Goal: Task Accomplishment & Management: Use online tool/utility

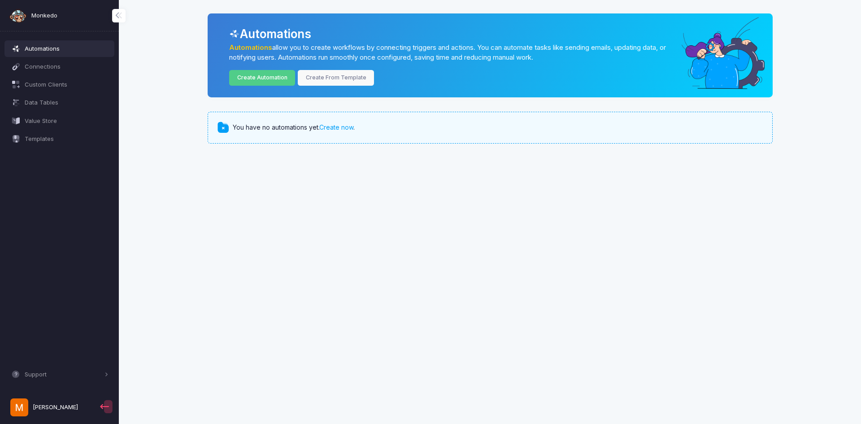
click at [330, 135] on div "You have no automations yet. Create now ." at bounding box center [490, 127] width 565 height 31
click at [332, 132] on span "You have no automations yet. Create now ." at bounding box center [294, 127] width 122 height 9
click at [341, 122] on div "You have no automations yet. Create now ." at bounding box center [490, 127] width 565 height 31
click at [341, 124] on div "You have no automations yet. Create now ." at bounding box center [490, 127] width 565 height 31
click at [339, 124] on link "Create now" at bounding box center [336, 127] width 34 height 8
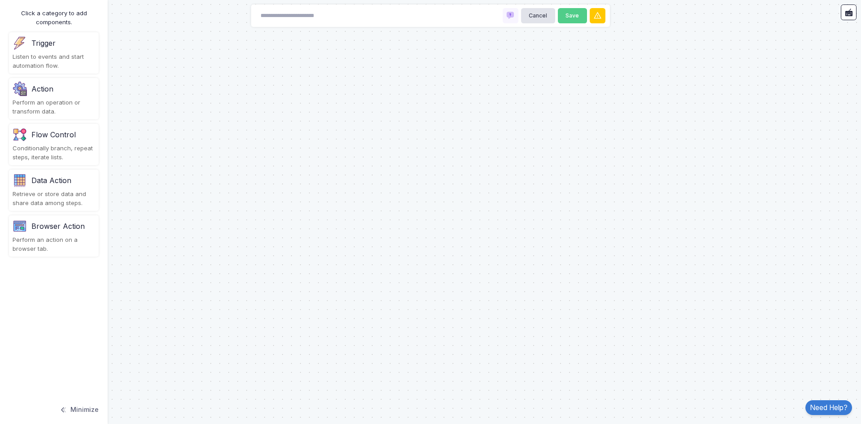
click at [52, 107] on div "Perform an operation or transform data." at bounding box center [54, 106] width 83 height 17
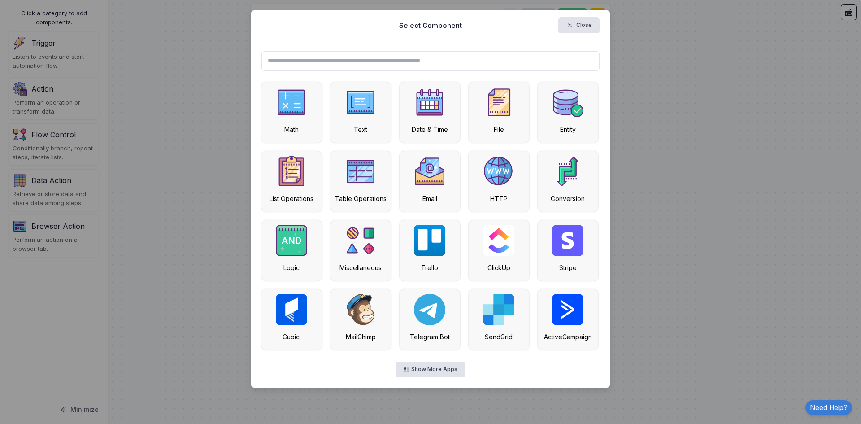
click at [359, 68] on input "text" at bounding box center [431, 61] width 339 height 20
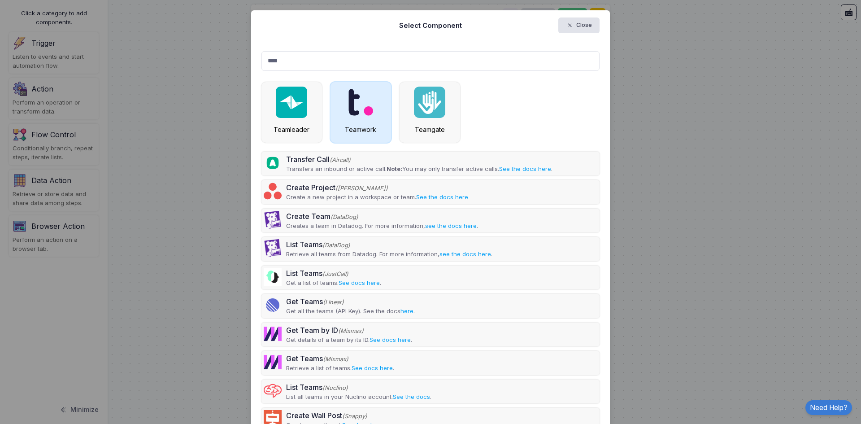
type input "****"
click at [348, 115] on img at bounding box center [361, 102] width 26 height 31
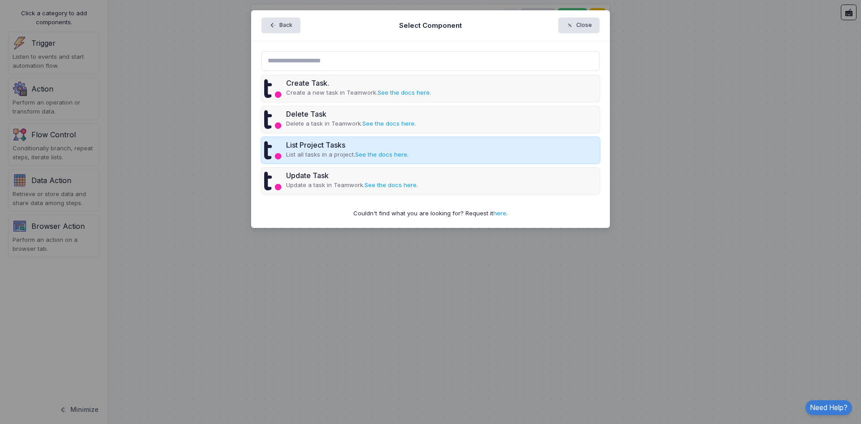
click at [343, 146] on div "List Project Tasks" at bounding box center [347, 145] width 122 height 11
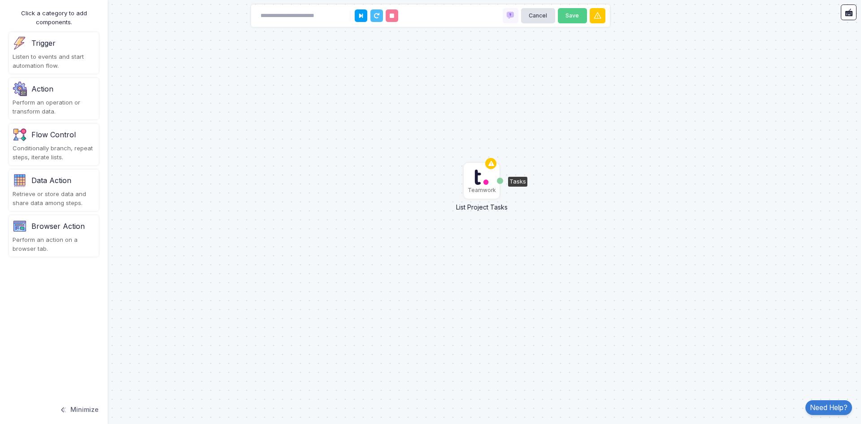
click at [482, 181] on img at bounding box center [482, 177] width 15 height 18
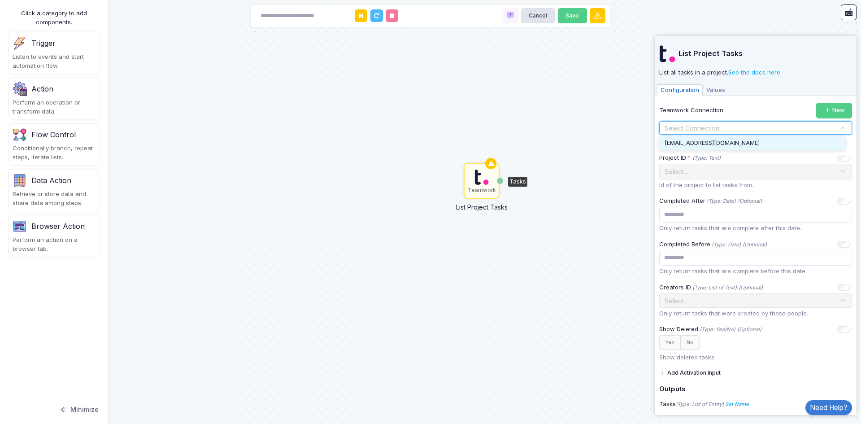
click at [733, 125] on input "text" at bounding box center [746, 128] width 165 height 10
click at [726, 138] on div "[EMAIL_ADDRESS][DOMAIN_NAME]" at bounding box center [753, 142] width 186 height 13
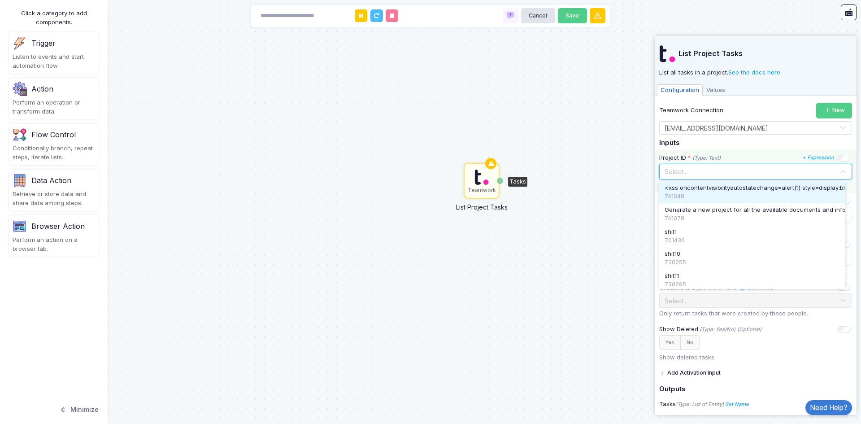
click at [712, 170] on input "text" at bounding box center [746, 171] width 165 height 10
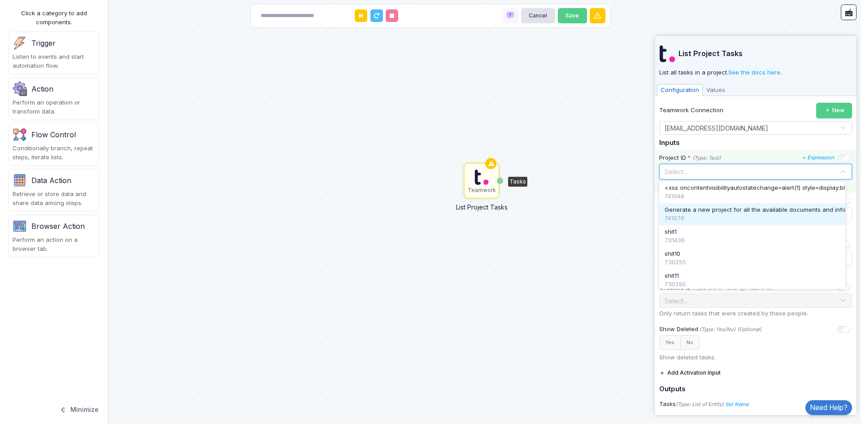
click at [706, 207] on span "Generate a new project for all the available documents and information." at bounding box center [767, 209] width 204 height 9
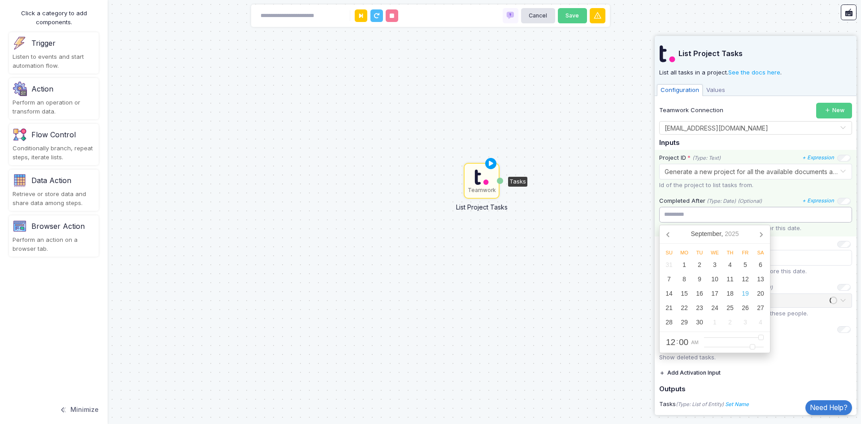
click at [700, 214] on input "text" at bounding box center [756, 215] width 193 height 16
click at [704, 193] on div "Completed After (Type: Date) (Optional) + Expression [DATE] Su Mo Tu We Th Fr S…" at bounding box center [756, 214] width 202 height 43
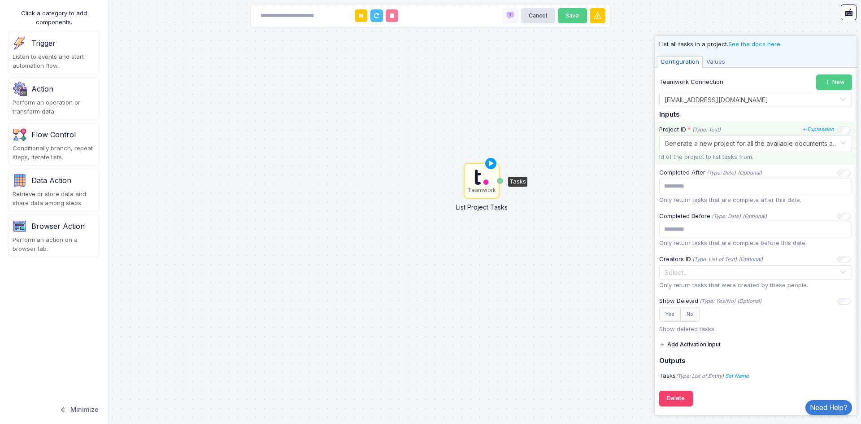
scroll to position [29, 0]
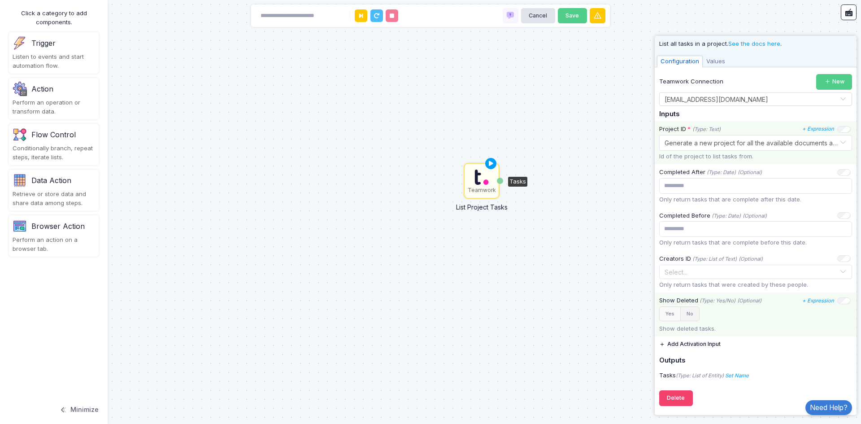
click at [693, 313] on button "No" at bounding box center [690, 313] width 19 height 15
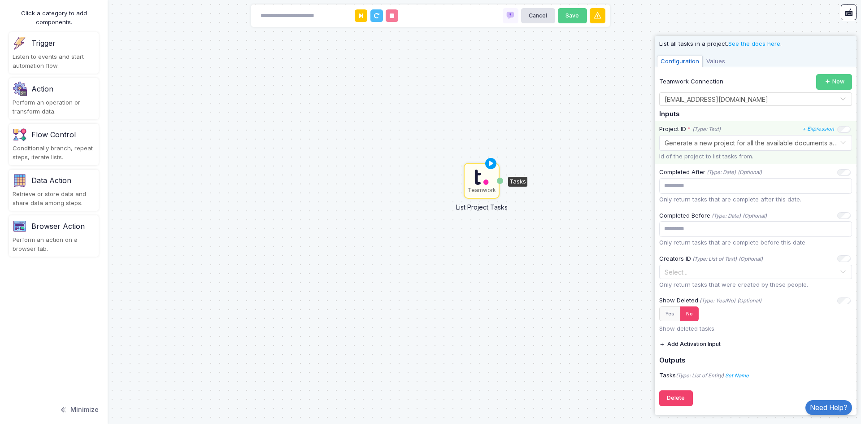
click at [694, 345] on button "Add Activation Input" at bounding box center [690, 345] width 61 height 16
click at [694, 345] on span "*" at bounding box center [694, 344] width 3 height 9
click at [572, 347] on div "Teamwork List Project Tasks Activation 1 Tasks" at bounding box center [430, 212] width 861 height 424
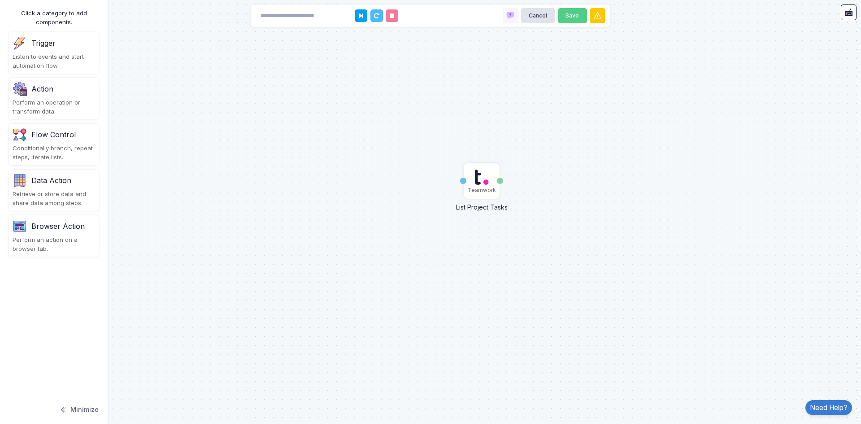
drag, startPoint x: 54, startPoint y: 44, endPoint x: 152, endPoint y: 89, distance: 107.0
click at [340, 169] on automation-editor "Teamwork List Project Tasks Activation 1 Tasks Cancel Save Click a category to …" at bounding box center [430, 212] width 861 height 424
drag, startPoint x: 50, startPoint y: 48, endPoint x: 92, endPoint y: 72, distance: 49.3
click at [92, 72] on div "Trigger Listen to events and start automation flow." at bounding box center [54, 52] width 90 height 41
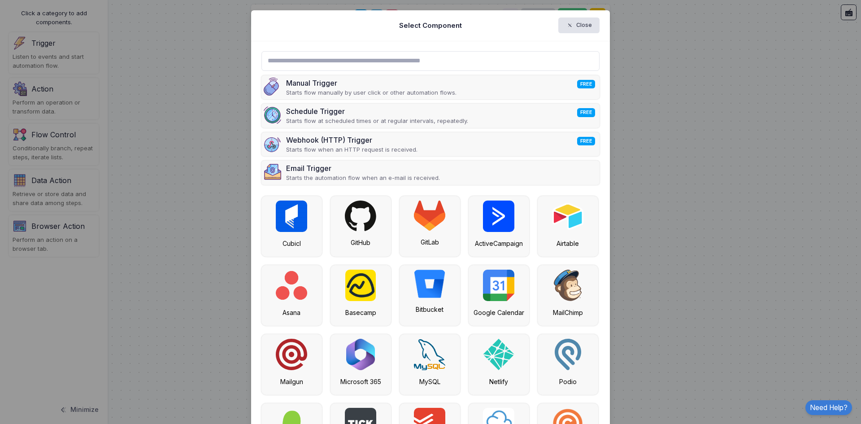
click at [350, 61] on input "text" at bounding box center [431, 61] width 339 height 20
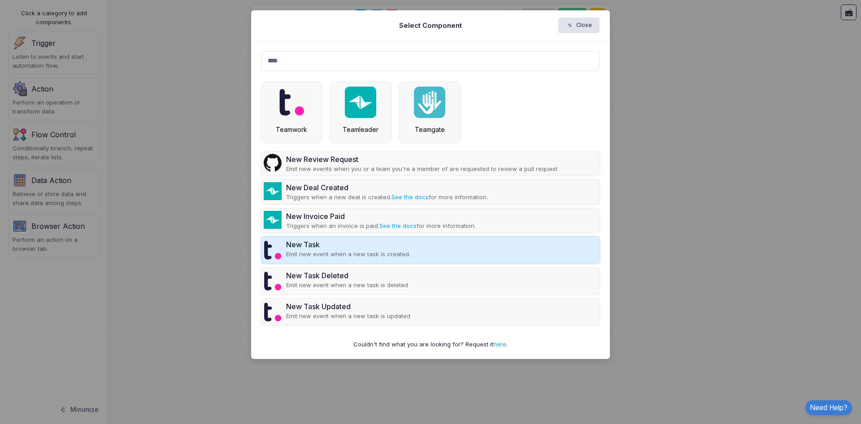
type input "****"
click at [335, 249] on div "New Task" at bounding box center [348, 244] width 124 height 11
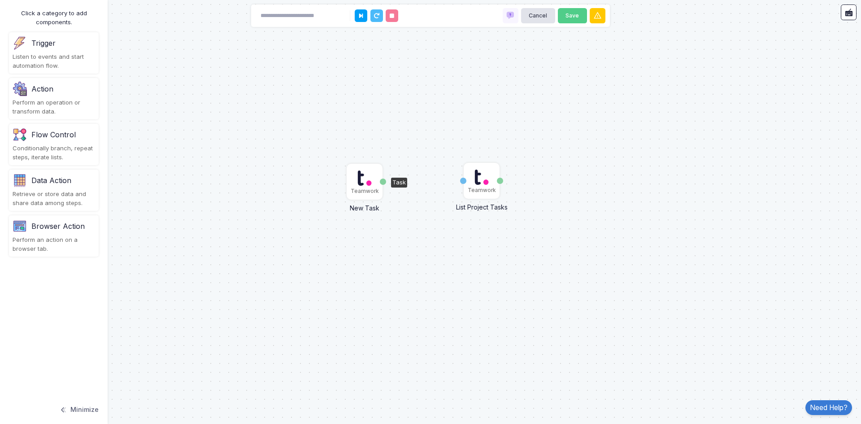
click at [365, 179] on img at bounding box center [365, 178] width 15 height 18
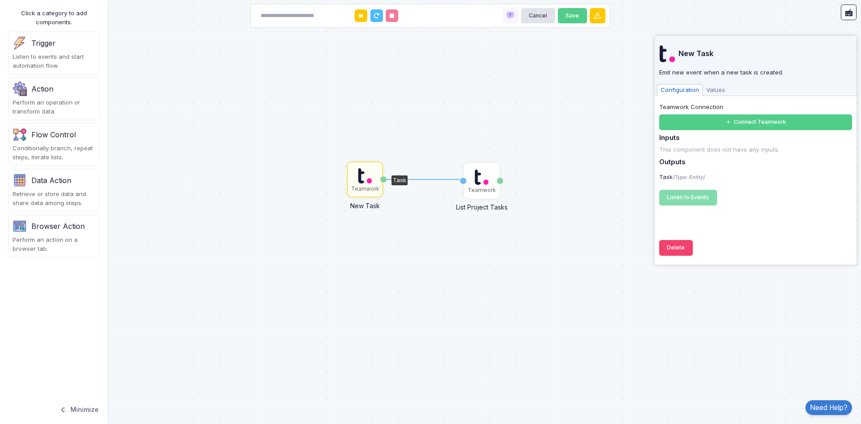
drag, startPoint x: 384, startPoint y: 177, endPoint x: 460, endPoint y: 179, distance: 75.9
drag, startPoint x: 385, startPoint y: 179, endPoint x: 461, endPoint y: 181, distance: 76.3
click at [0, 0] on div "1 Teamwork List Project Tasks Activation 1 Tasks Teamwork New Task Task" at bounding box center [0, 0] width 0 height 0
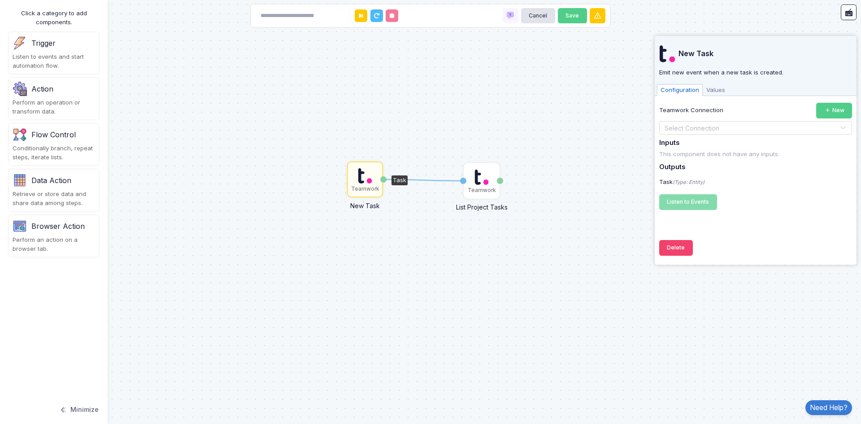
click at [717, 90] on span "Values" at bounding box center [716, 90] width 26 height 12
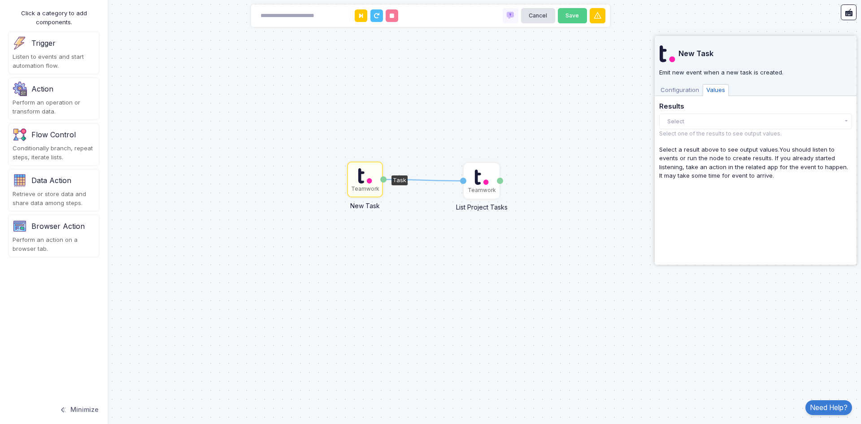
click at [693, 88] on span "Configuration" at bounding box center [680, 90] width 46 height 12
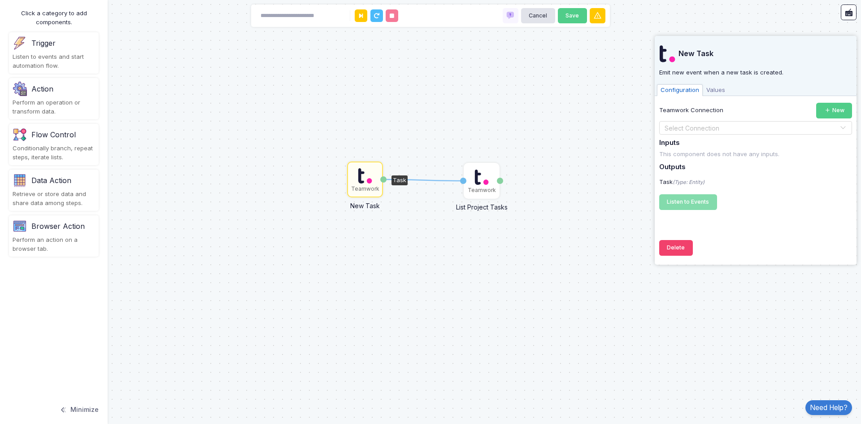
click at [704, 128] on input "text" at bounding box center [746, 128] width 165 height 10
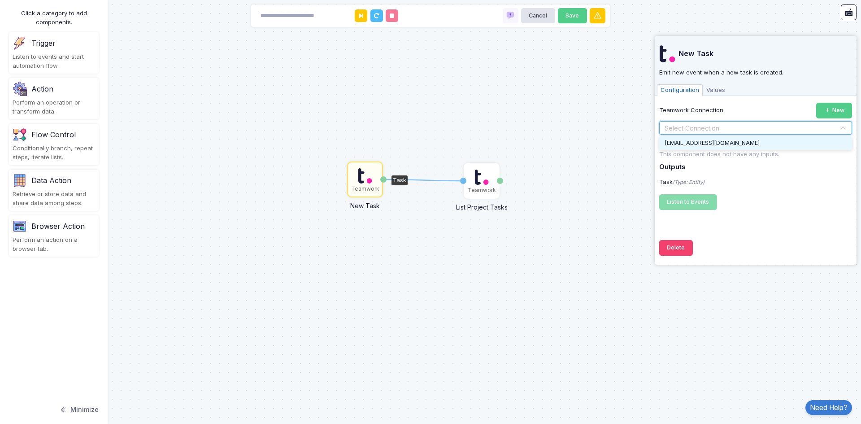
click at [709, 142] on span "[EMAIL_ADDRESS][DOMAIN_NAME]" at bounding box center [712, 142] width 95 height 7
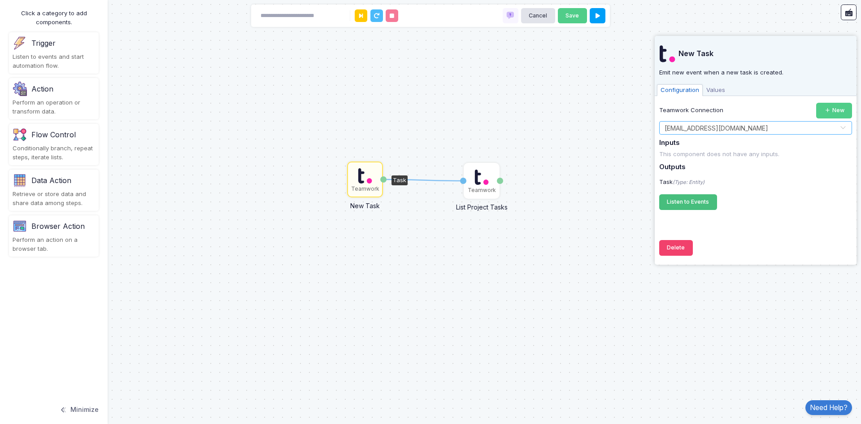
click at [684, 206] on button "Listen to Events Registering..." at bounding box center [689, 202] width 58 height 16
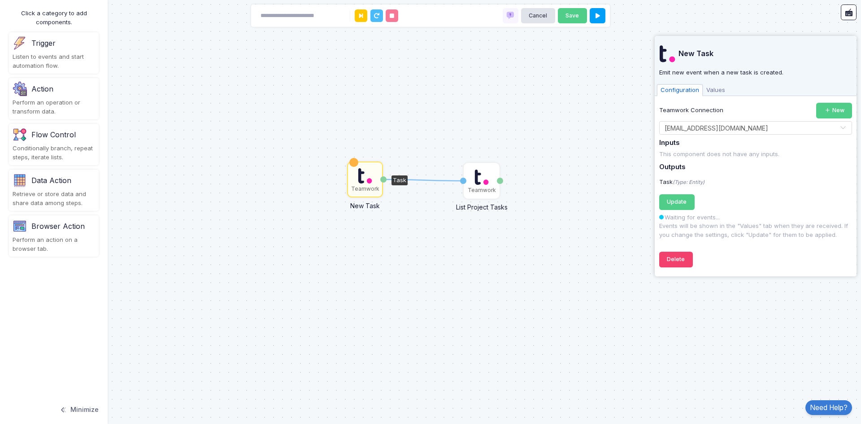
click at [358, 183] on img at bounding box center [365, 176] width 15 height 18
click at [681, 200] on span "Update" at bounding box center [677, 201] width 20 height 7
click at [720, 92] on span "Values" at bounding box center [716, 90] width 26 height 12
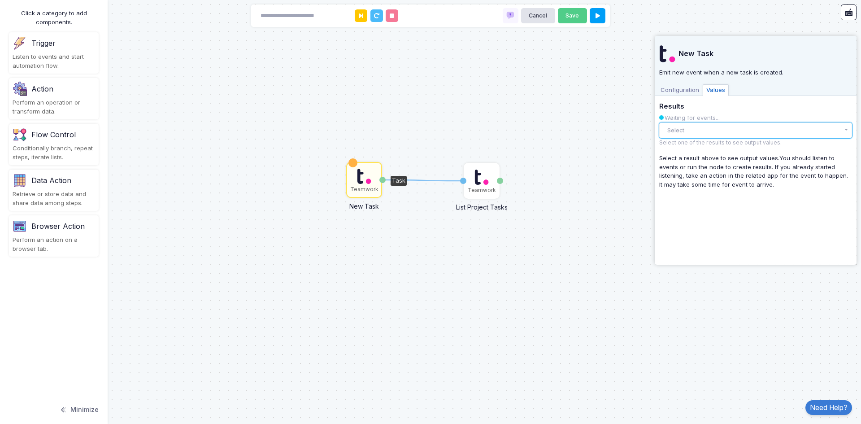
click at [705, 129] on button "Select" at bounding box center [756, 130] width 193 height 16
click at [682, 90] on span "Configuration" at bounding box center [680, 90] width 46 height 12
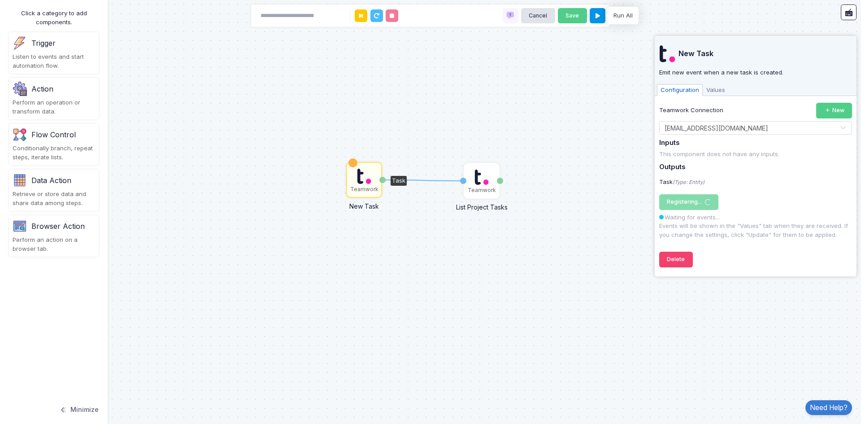
click at [598, 13] on icon at bounding box center [598, 16] width 4 height 6
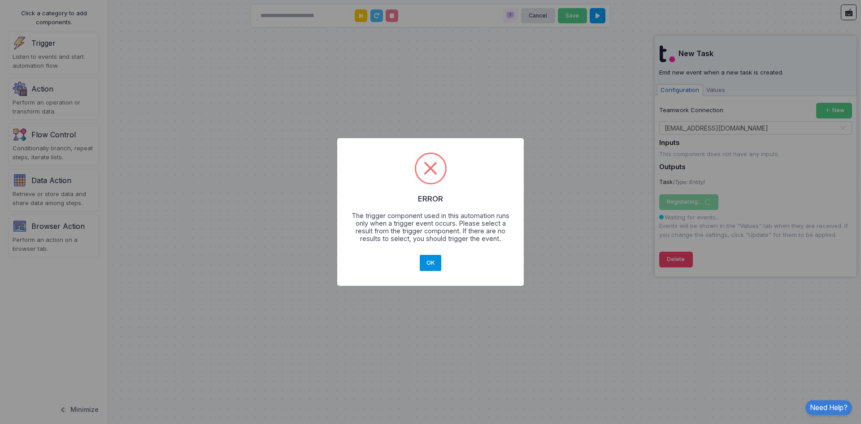
click at [430, 257] on button "OK" at bounding box center [431, 263] width 22 height 16
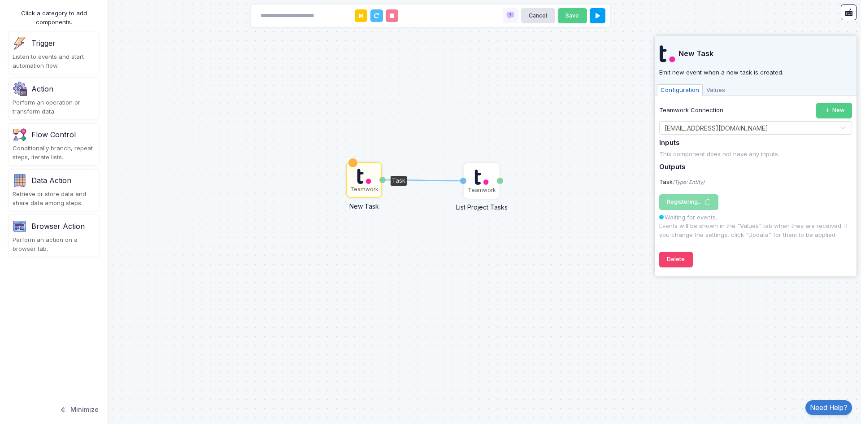
click at [360, 172] on img at bounding box center [364, 176] width 15 height 18
click at [488, 178] on img at bounding box center [482, 177] width 15 height 18
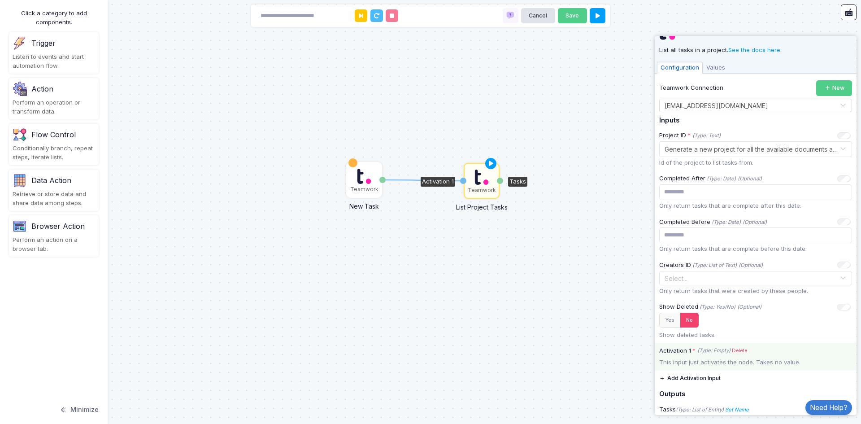
scroll to position [56, 0]
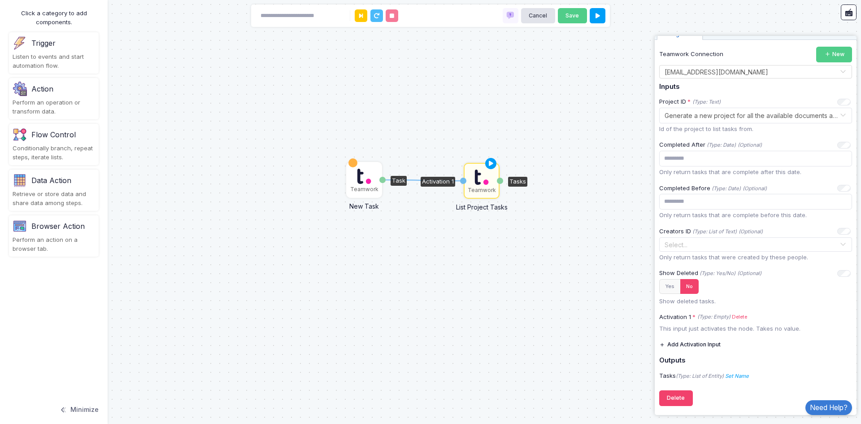
click at [364, 170] on img at bounding box center [364, 176] width 15 height 18
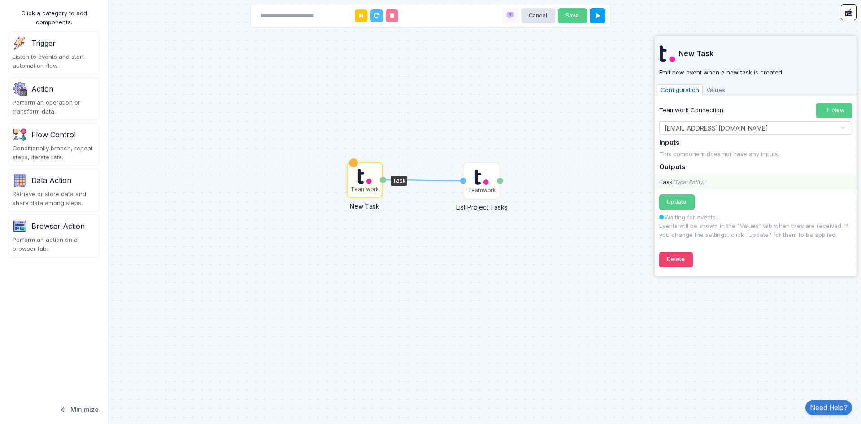
click at [691, 179] on icon "(Type: Entity)" at bounding box center [689, 182] width 32 height 6
click at [715, 83] on div "Configuration Values" at bounding box center [756, 89] width 202 height 13
click at [714, 92] on span "Values" at bounding box center [716, 90] width 26 height 12
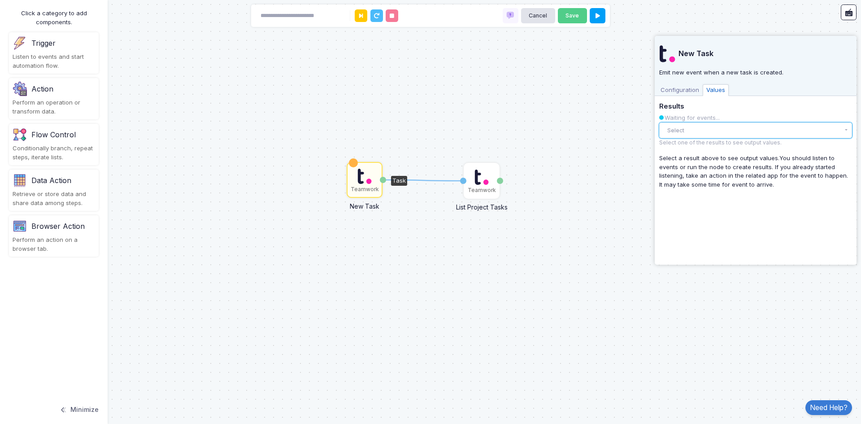
click at [711, 126] on button "Select" at bounding box center [756, 130] width 193 height 16
click at [708, 136] on button "Select" at bounding box center [756, 130] width 193 height 16
click at [682, 92] on span "Configuration" at bounding box center [680, 90] width 46 height 12
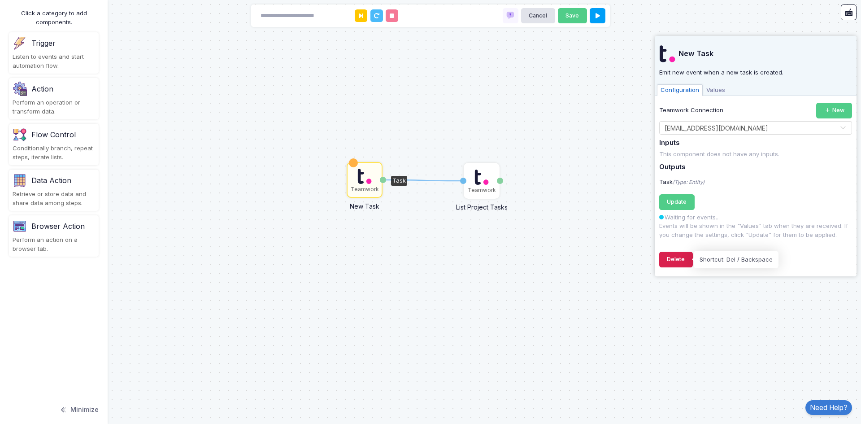
click at [673, 254] on button "Delete" at bounding box center [677, 260] width 34 height 16
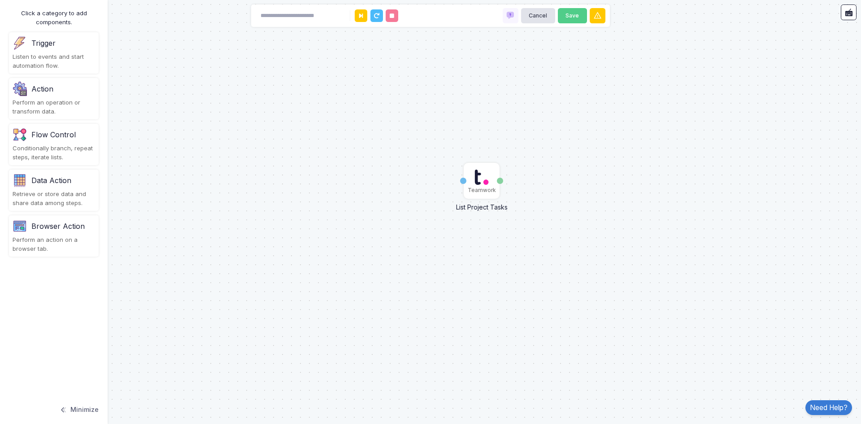
click at [47, 58] on div "Listen to events and start automation flow." at bounding box center [54, 60] width 83 height 17
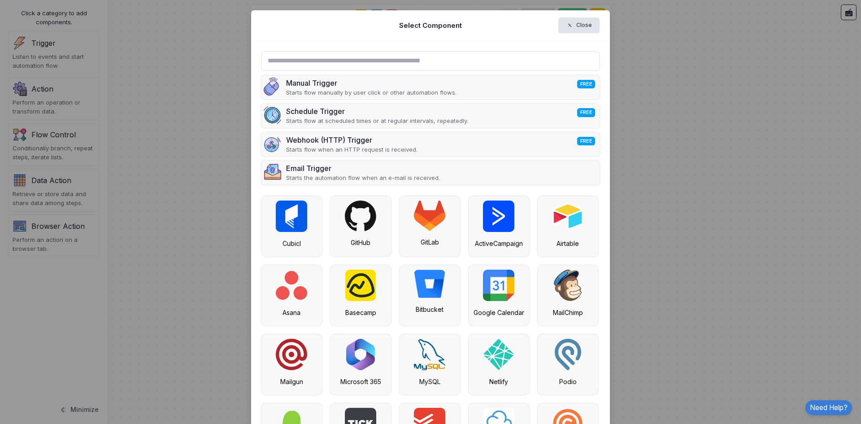
click at [371, 62] on input "text" at bounding box center [431, 61] width 339 height 20
click at [376, 61] on input "text" at bounding box center [431, 61] width 339 height 20
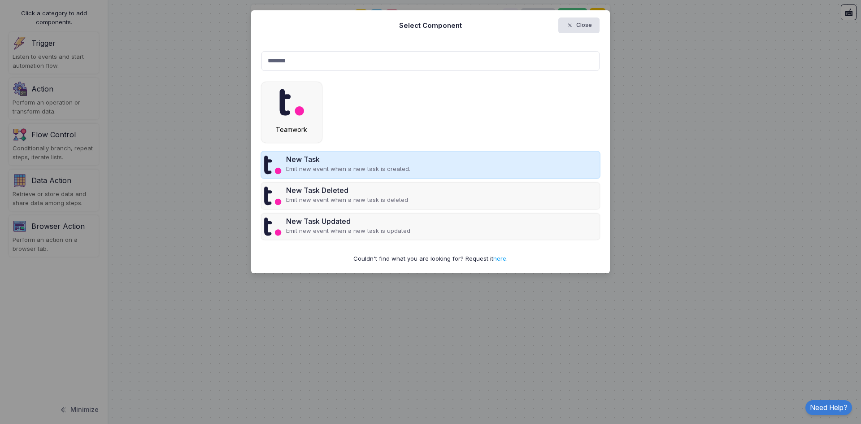
type input "*******"
click at [306, 163] on div "New Task" at bounding box center [348, 159] width 124 height 11
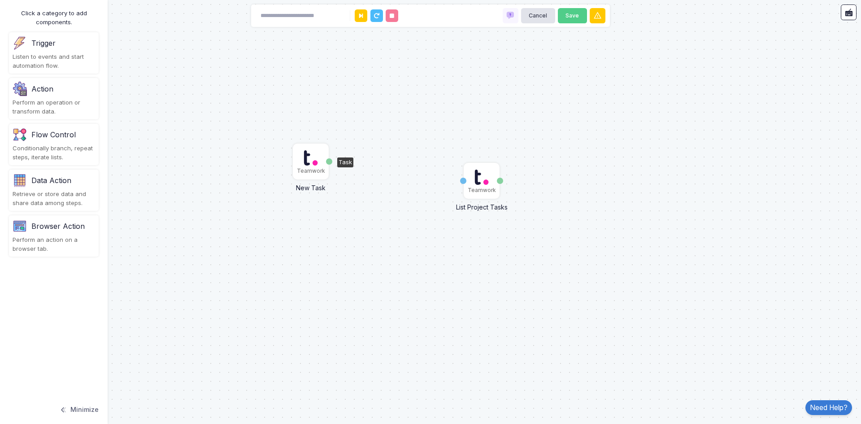
drag, startPoint x: 311, startPoint y: 162, endPoint x: 313, endPoint y: 170, distance: 8.4
click at [313, 166] on img at bounding box center [311, 158] width 15 height 18
drag, startPoint x: 311, startPoint y: 166, endPoint x: 385, endPoint y: 182, distance: 75.2
click at [385, 182] on img at bounding box center [385, 178] width 15 height 18
click at [374, 180] on div "Teamwork" at bounding box center [386, 181] width 34 height 34
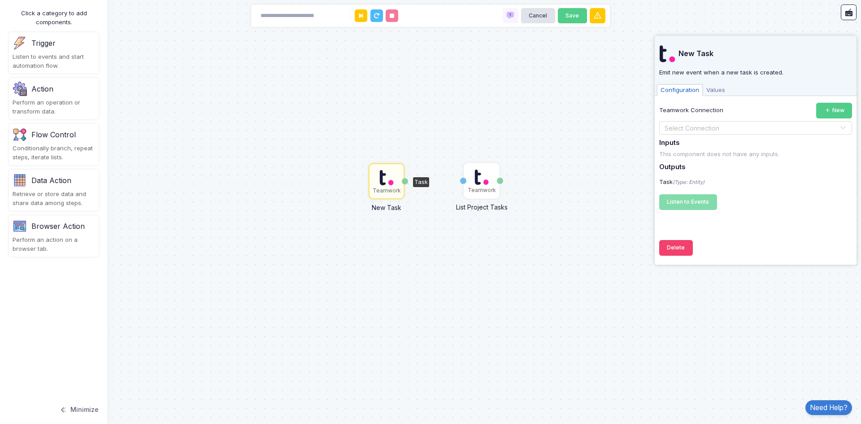
click at [690, 131] on input "text" at bounding box center [746, 128] width 165 height 10
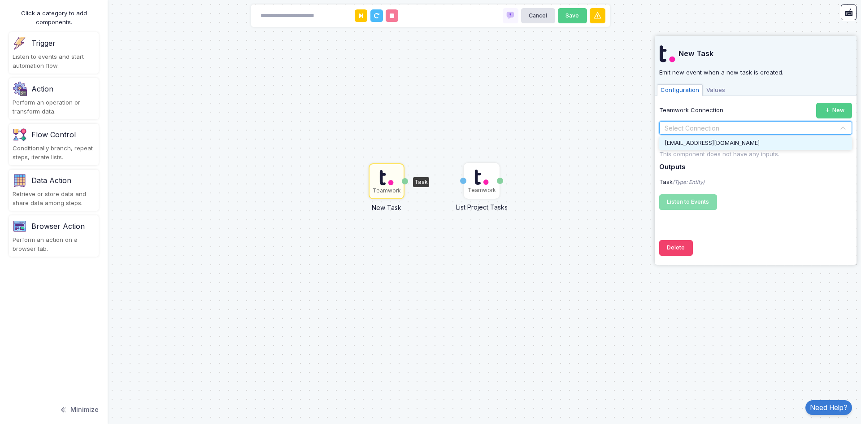
click at [690, 147] on div "[EMAIL_ADDRESS][DOMAIN_NAME]" at bounding box center [756, 142] width 193 height 13
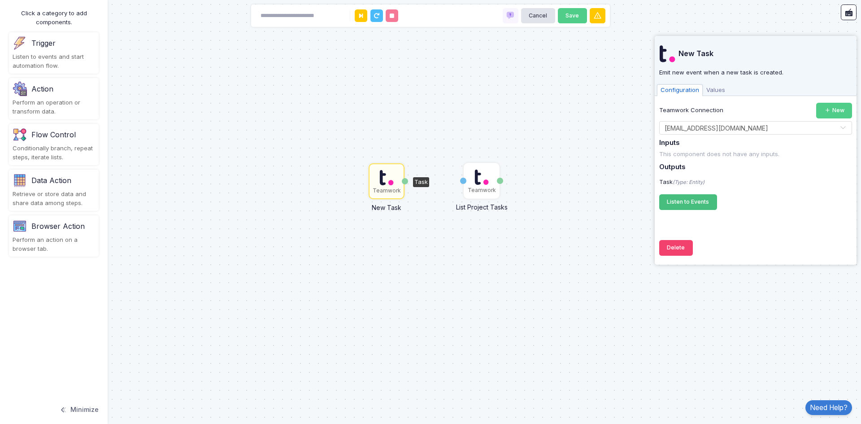
click at [690, 204] on span "Listen to Events" at bounding box center [688, 201] width 42 height 7
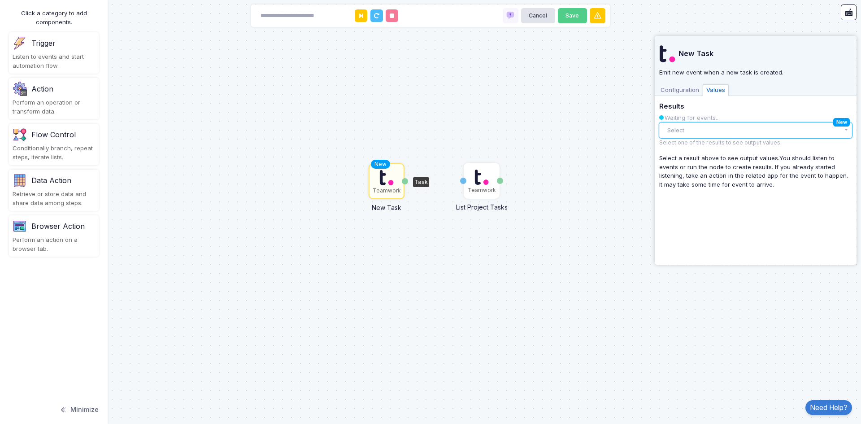
click at [783, 127] on button "Select" at bounding box center [756, 130] width 193 height 16
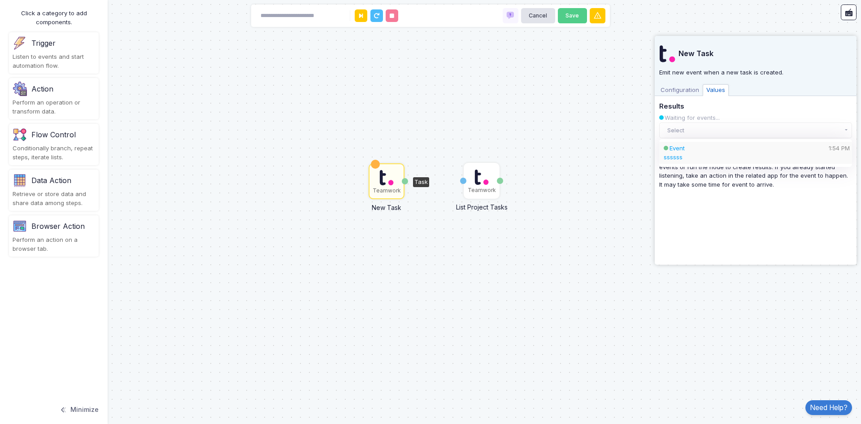
click at [715, 156] on div "ssssss" at bounding box center [756, 157] width 184 height 9
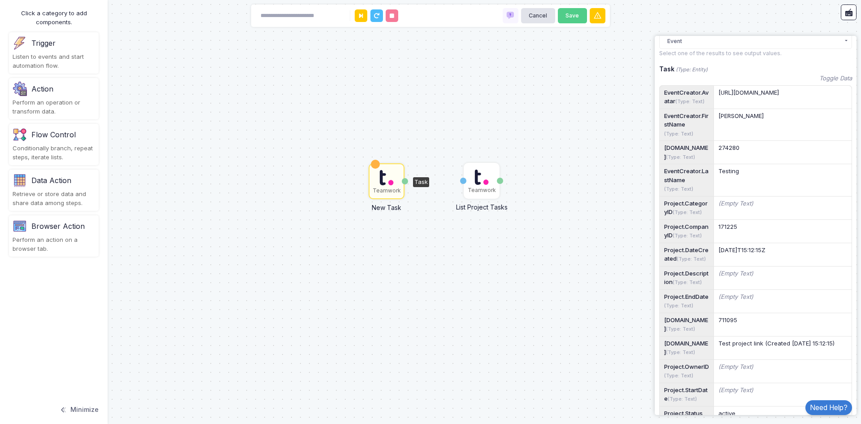
scroll to position [90, 0]
drag, startPoint x: 404, startPoint y: 179, endPoint x: 462, endPoint y: 183, distance: 58.4
click at [0, 0] on div "1 Teamwork List Project Tasks Activation 1 Tasks Teamwork New Task Task" at bounding box center [0, 0] width 0 height 0
click at [494, 164] on icon at bounding box center [491, 163] width 11 height 13
click at [489, 162] on icon at bounding box center [491, 163] width 11 height 13
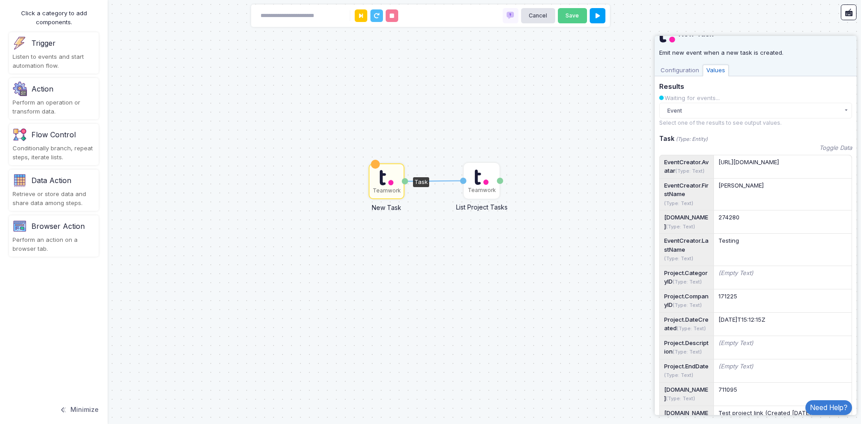
scroll to position [0, 0]
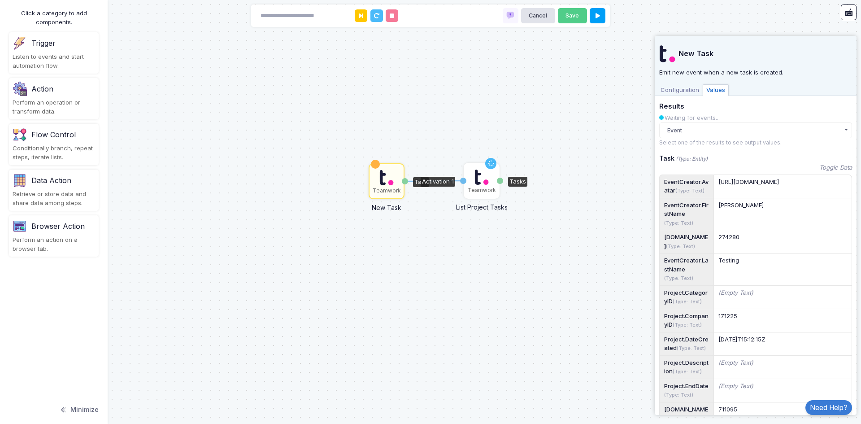
click at [478, 186] on div "Teamwork" at bounding box center [482, 190] width 28 height 8
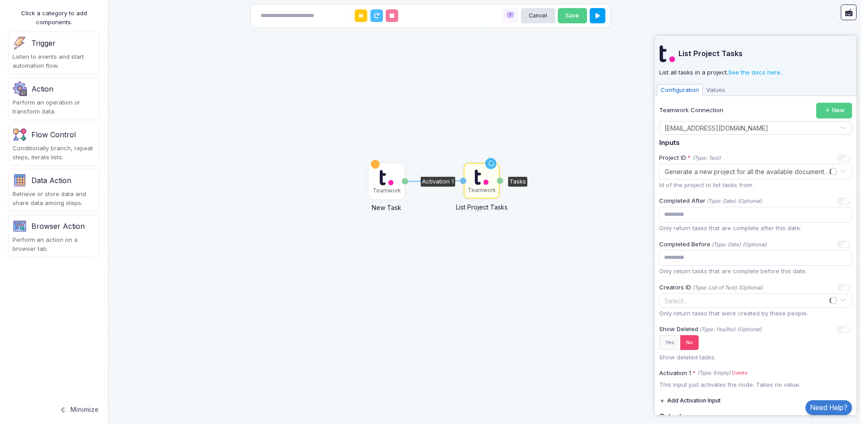
click at [717, 91] on span "Values" at bounding box center [716, 90] width 26 height 12
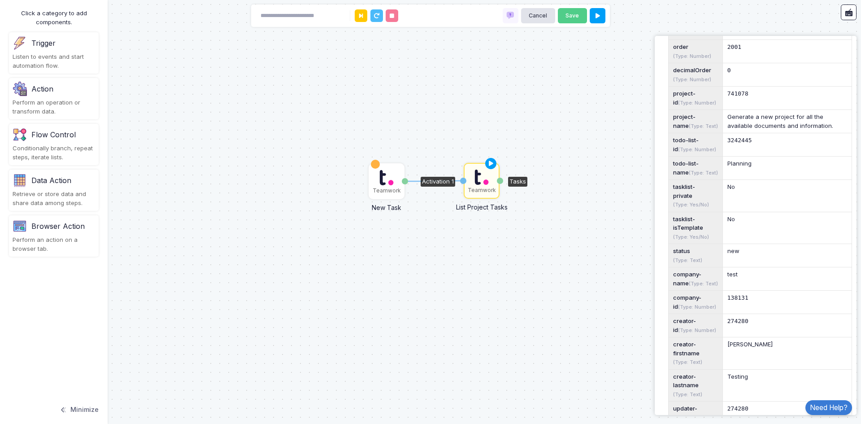
scroll to position [2028, 0]
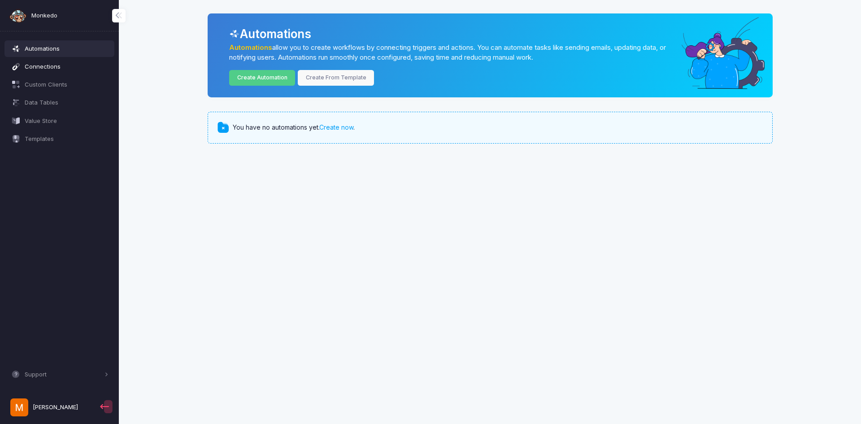
click at [48, 69] on span "Connections" at bounding box center [67, 66] width 84 height 9
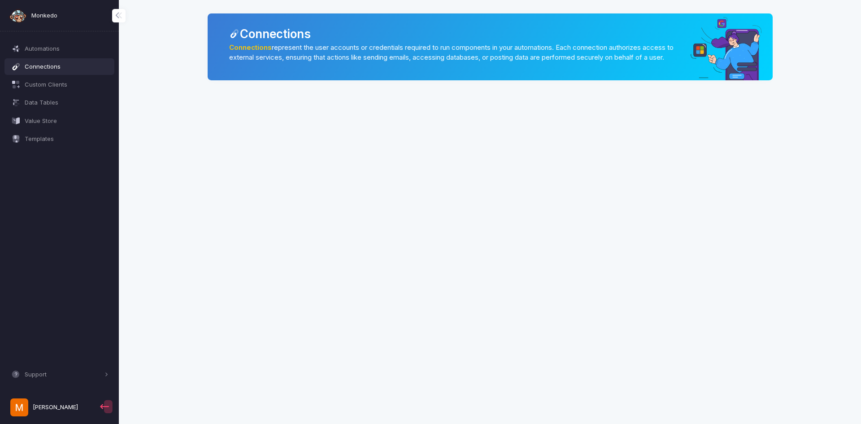
click at [31, 62] on span "Connections" at bounding box center [67, 66] width 84 height 9
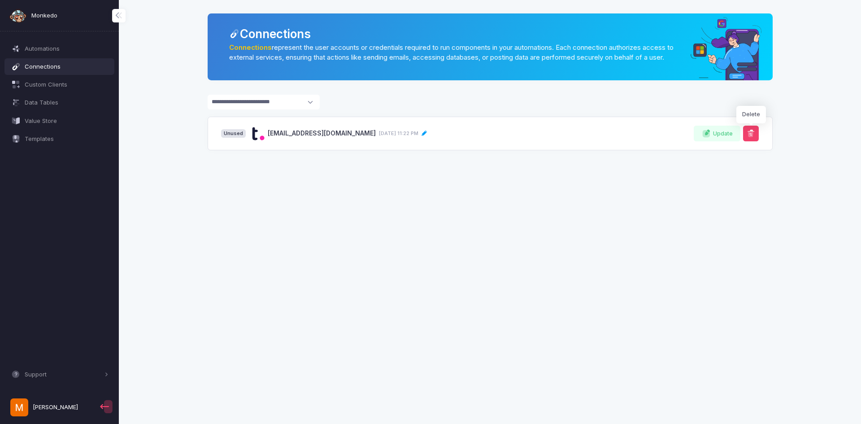
click at [751, 138] on span at bounding box center [751, 133] width 9 height 9
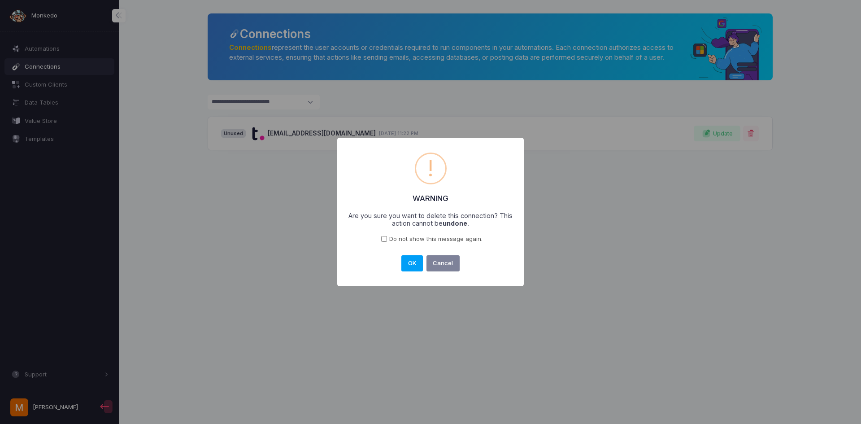
click at [407, 240] on span "Do not show this message again." at bounding box center [435, 239] width 93 height 9
click at [409, 262] on button "OK" at bounding box center [413, 263] width 22 height 16
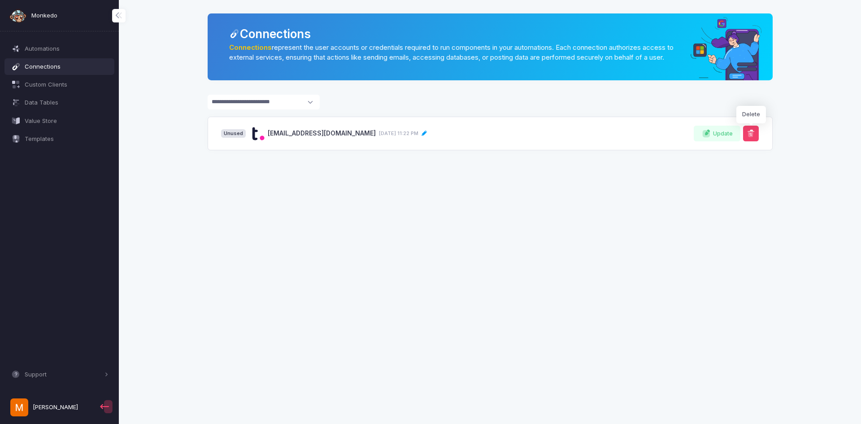
click at [747, 138] on span at bounding box center [751, 133] width 9 height 9
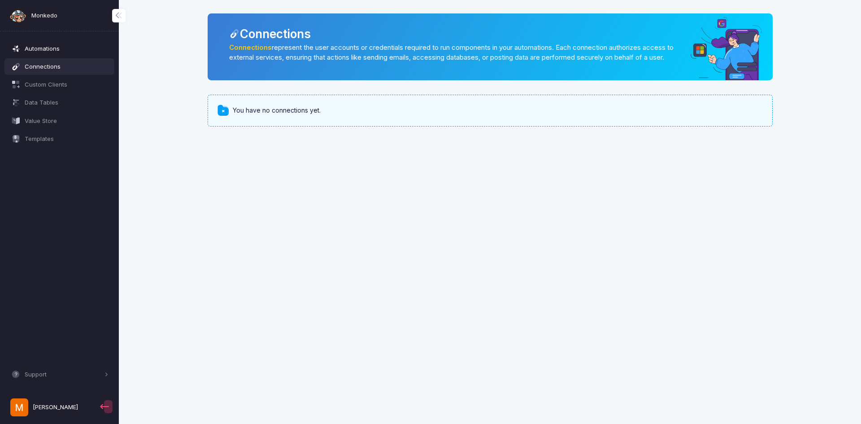
click at [21, 47] on span at bounding box center [16, 48] width 12 height 9
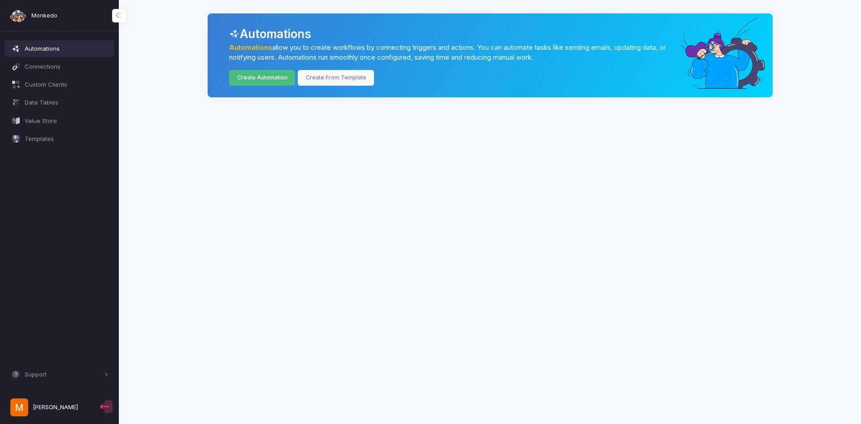
click at [278, 79] on link "Create Automation" at bounding box center [262, 78] width 66 height 16
